Goal: Task Accomplishment & Management: Manage account settings

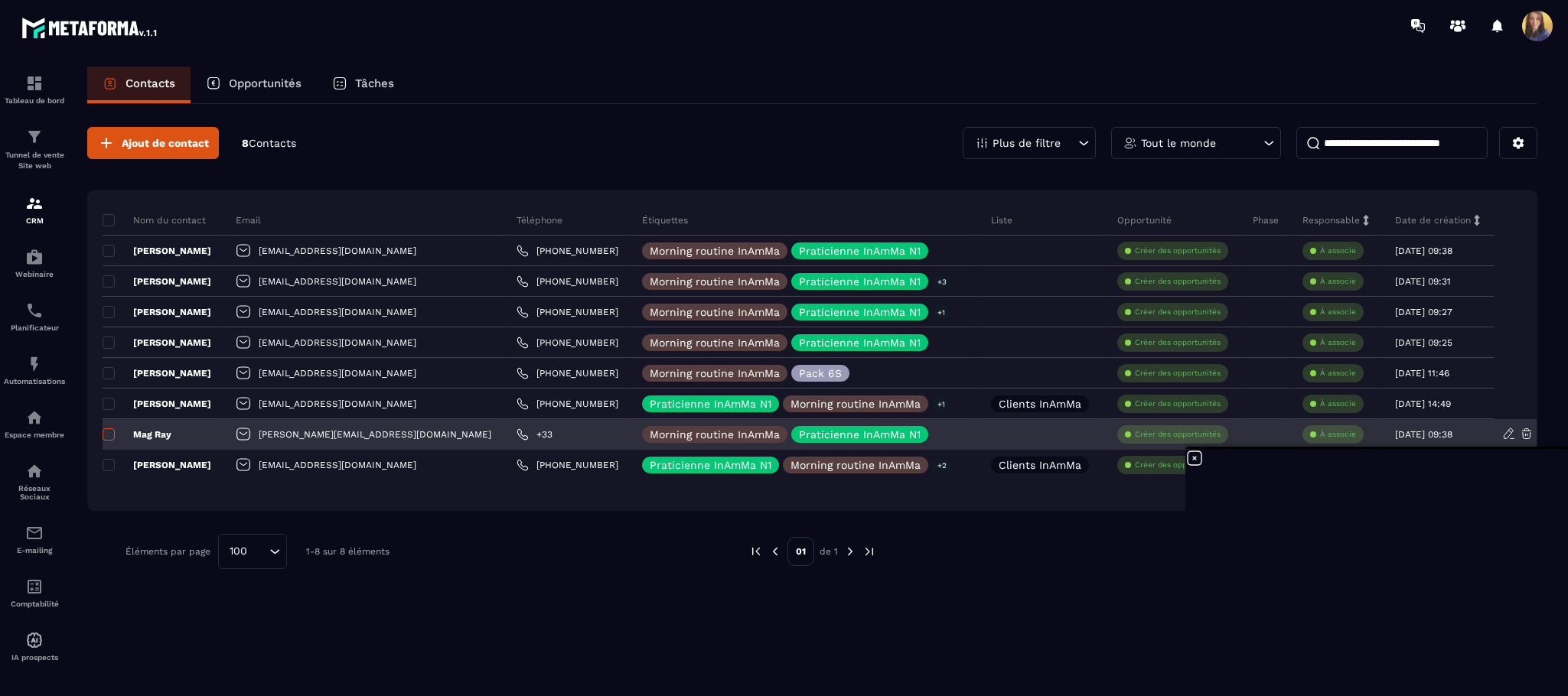
click at [106, 430] on span at bounding box center [108, 434] width 12 height 12
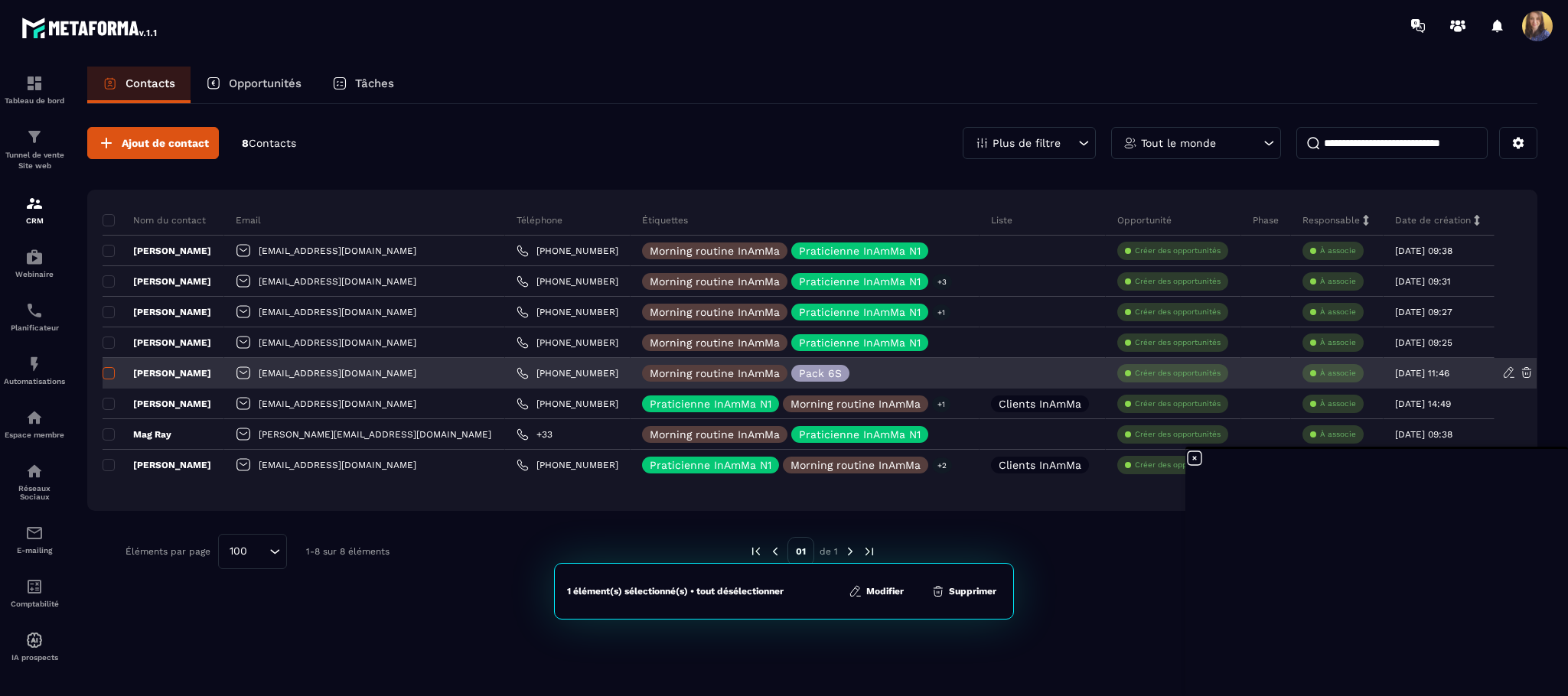
click at [108, 376] on span at bounding box center [108, 373] width 12 height 12
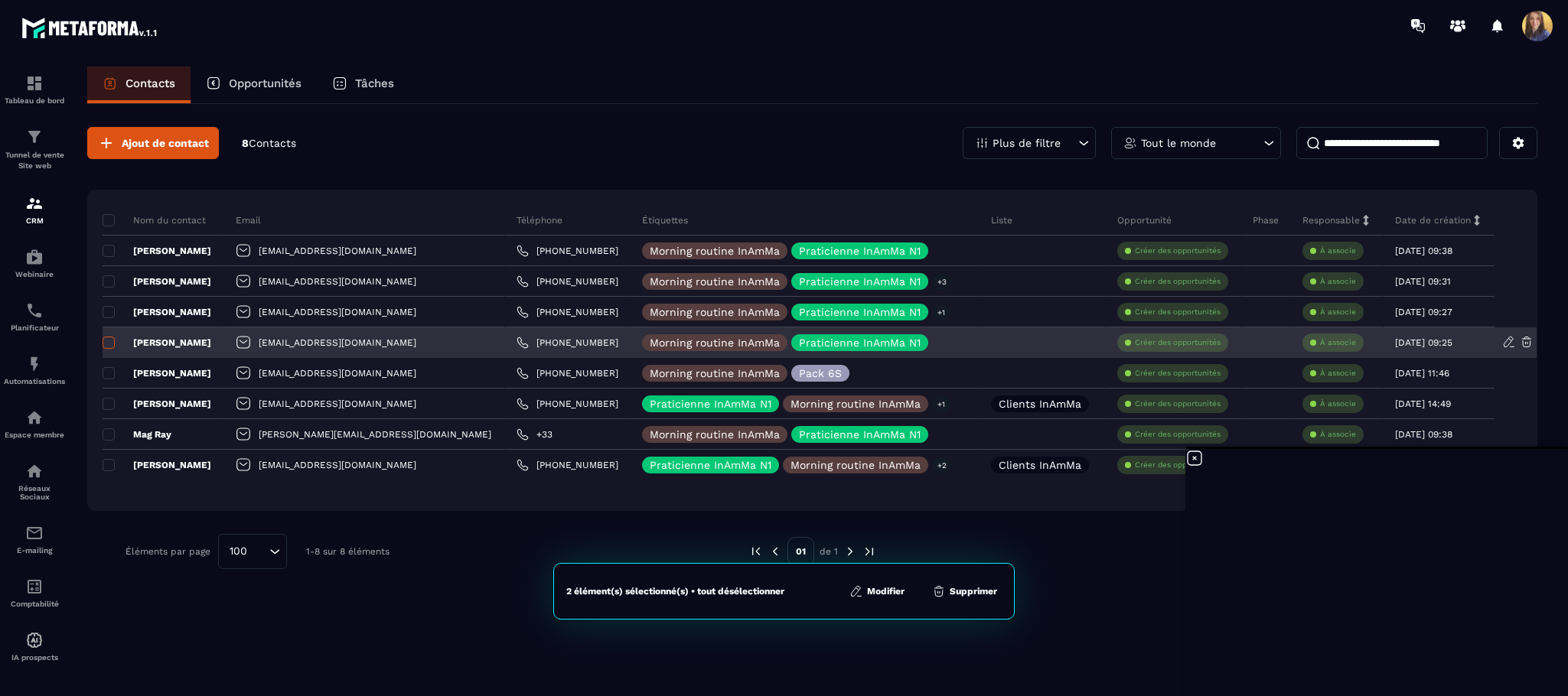
click at [108, 347] on span at bounding box center [108, 342] width 12 height 12
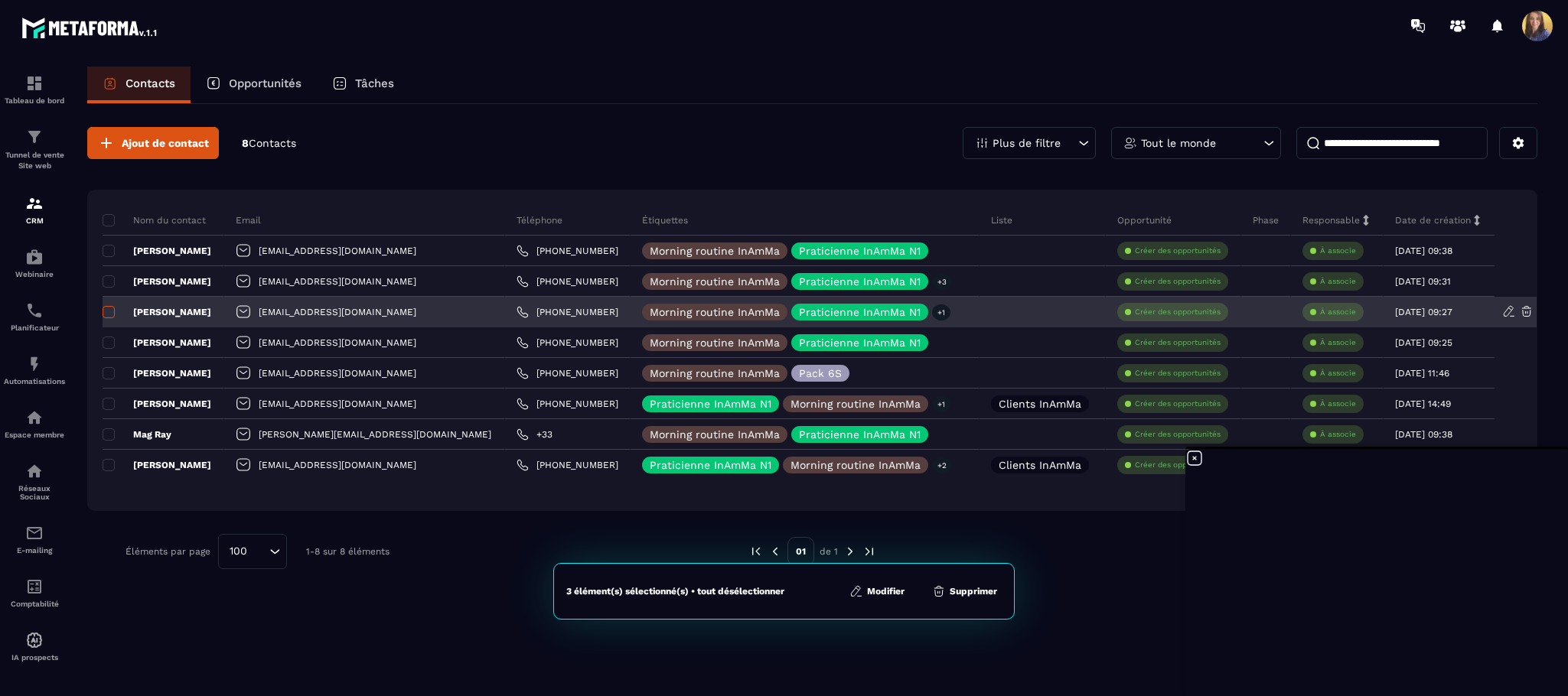
click at [108, 313] on span at bounding box center [108, 311] width 12 height 12
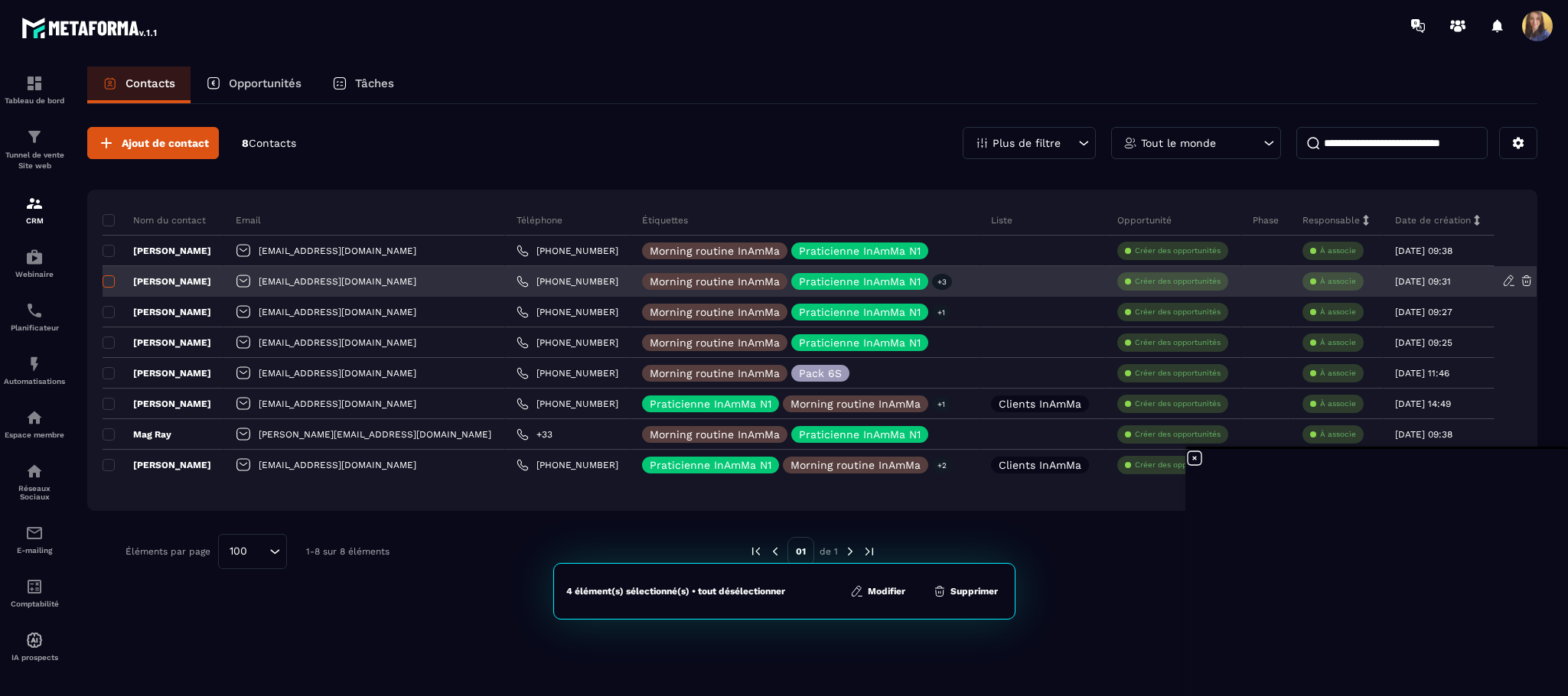
click at [103, 287] on span at bounding box center [108, 281] width 12 height 12
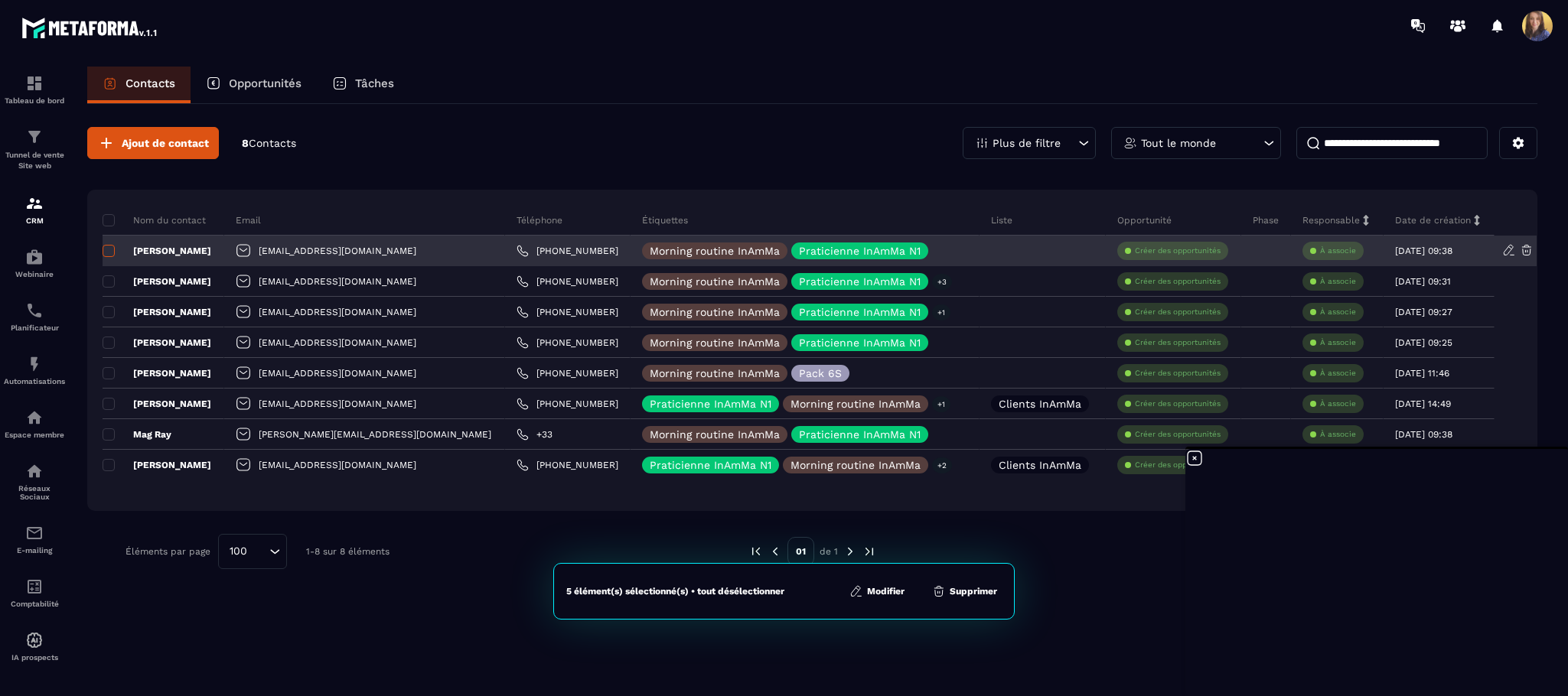
click at [108, 255] on span at bounding box center [108, 251] width 12 height 12
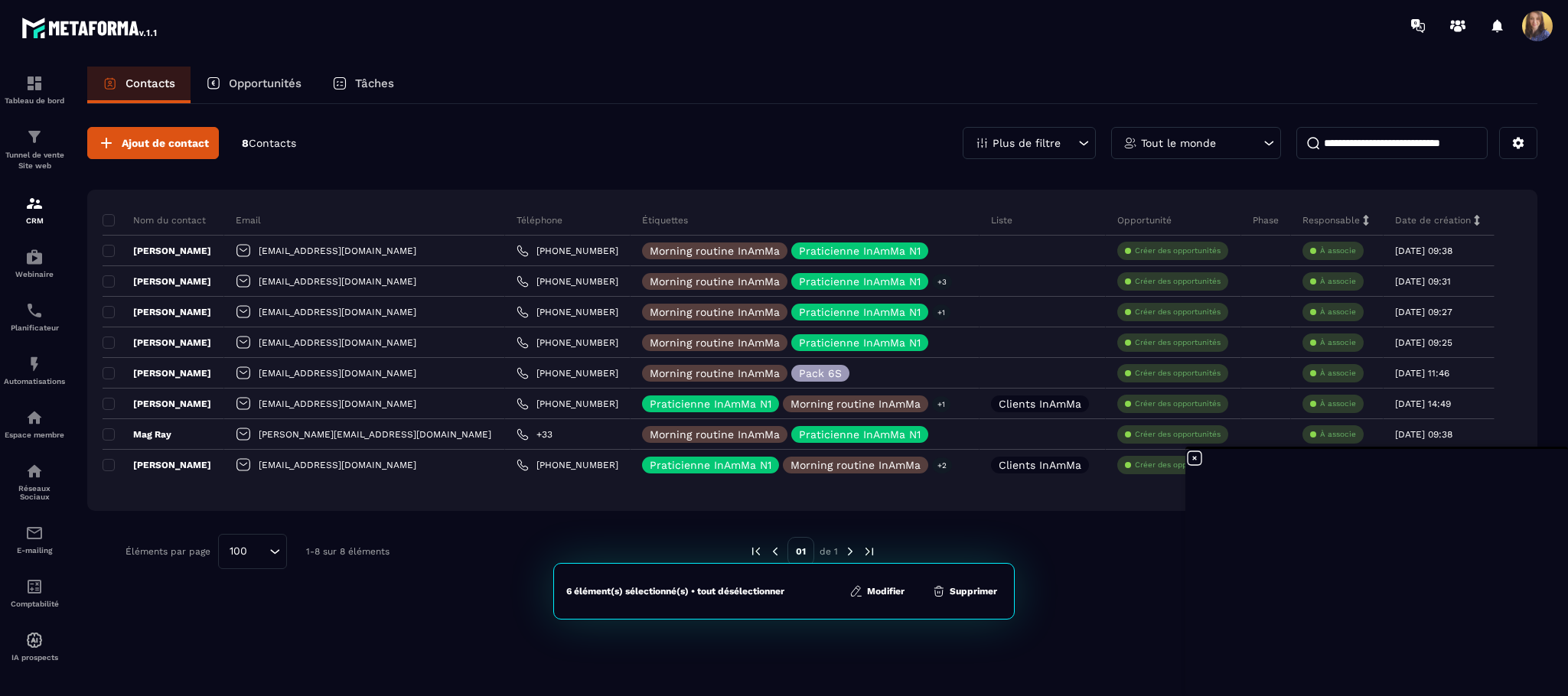
click at [880, 590] on button "Modifier" at bounding box center [877, 591] width 64 height 15
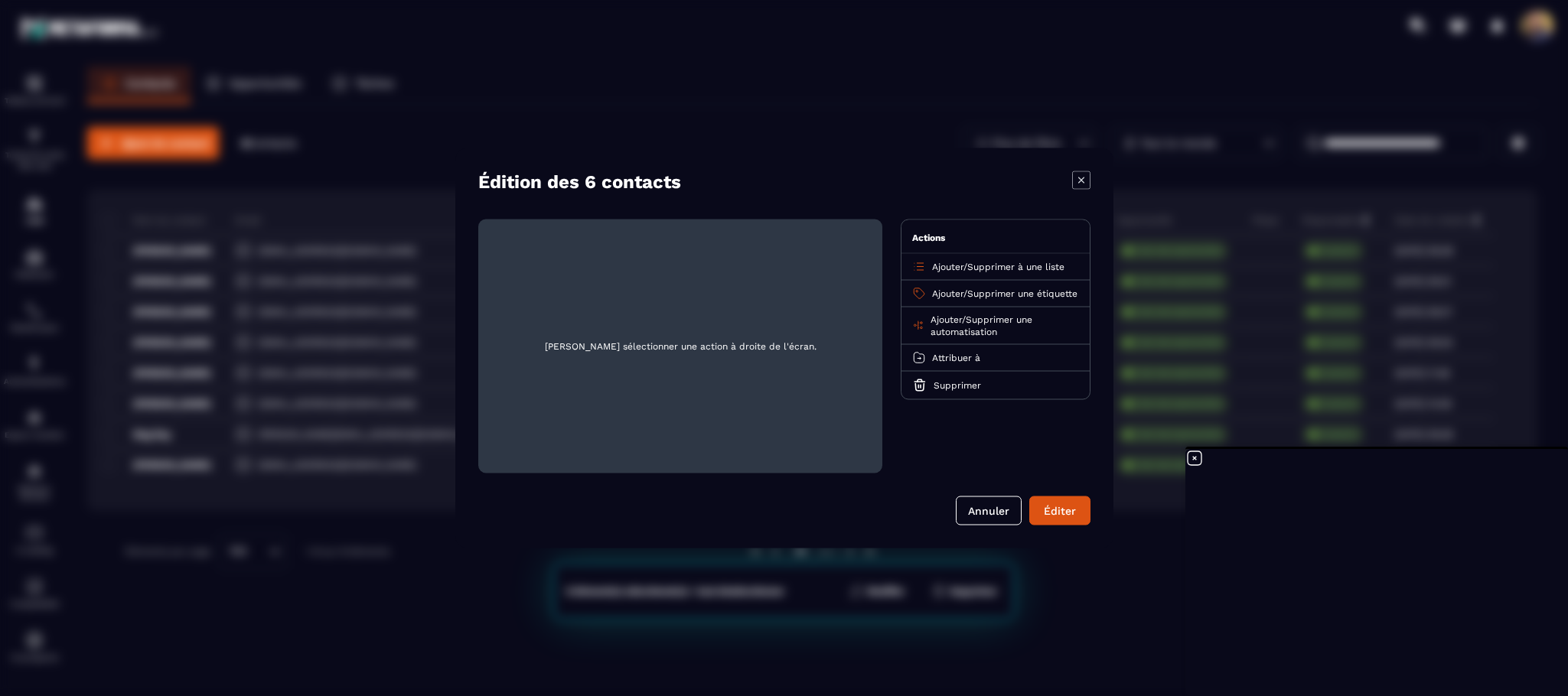
click at [1033, 269] on span "Supprimer à une liste" at bounding box center [1016, 266] width 97 height 11
click at [1006, 329] on p "Clients InAmMa" at bounding box center [996, 326] width 135 height 15
click at [1056, 503] on button "Éditer" at bounding box center [1059, 511] width 61 height 29
